Goal: Task Accomplishment & Management: Manage account settings

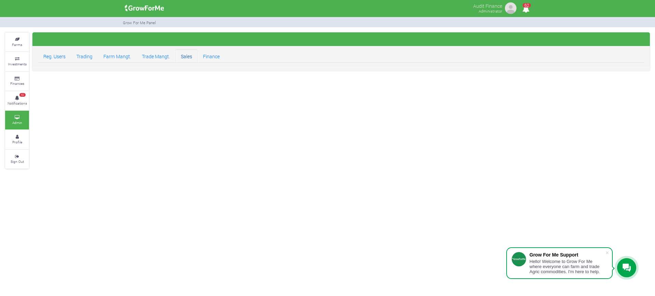
click at [186, 61] on link "Sales" at bounding box center [186, 56] width 22 height 14
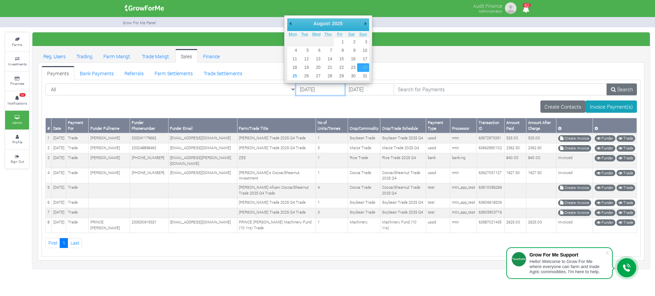
click at [296, 89] on input "24/08/2025" at bounding box center [320, 90] width 49 height 12
type input "[DATE]"
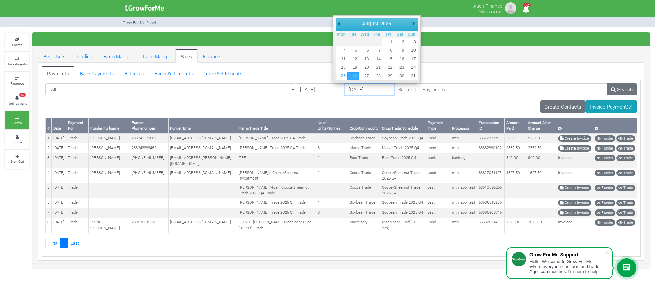
click at [345, 86] on input "26/08/2025" at bounding box center [369, 90] width 49 height 12
type input "[DATE]"
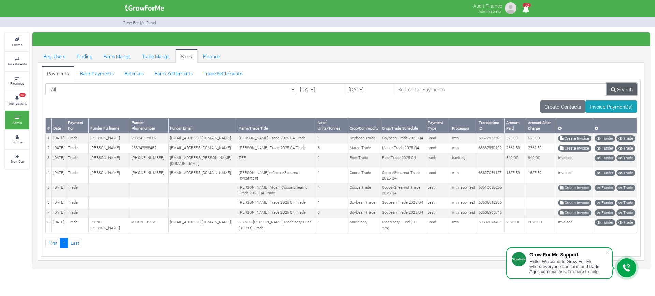
click at [626, 87] on link "Search" at bounding box center [622, 90] width 30 height 12
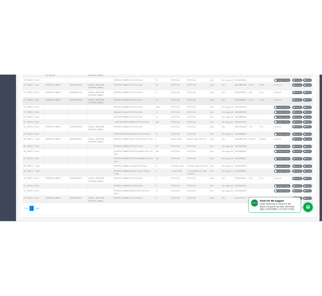
scroll to position [1882, 0]
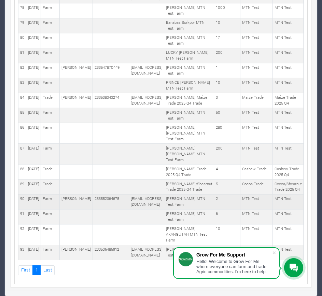
click at [207, 209] on td "[PERSON_NAME] MTN Test Farm" at bounding box center [189, 201] width 50 height 15
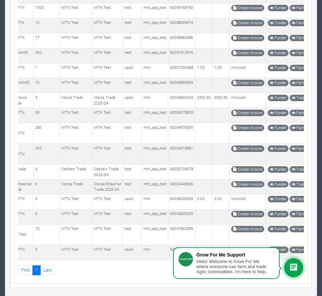
scroll to position [0, 182]
